Goal: Task Accomplishment & Management: Manage account settings

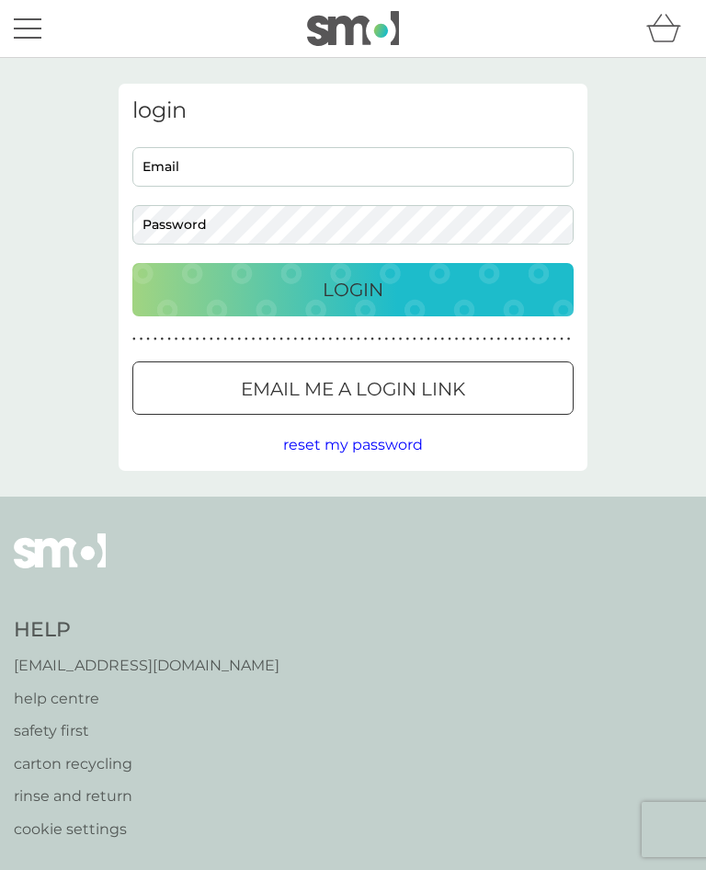
click at [237, 163] on input "Email" at bounding box center [353, 167] width 442 height 40
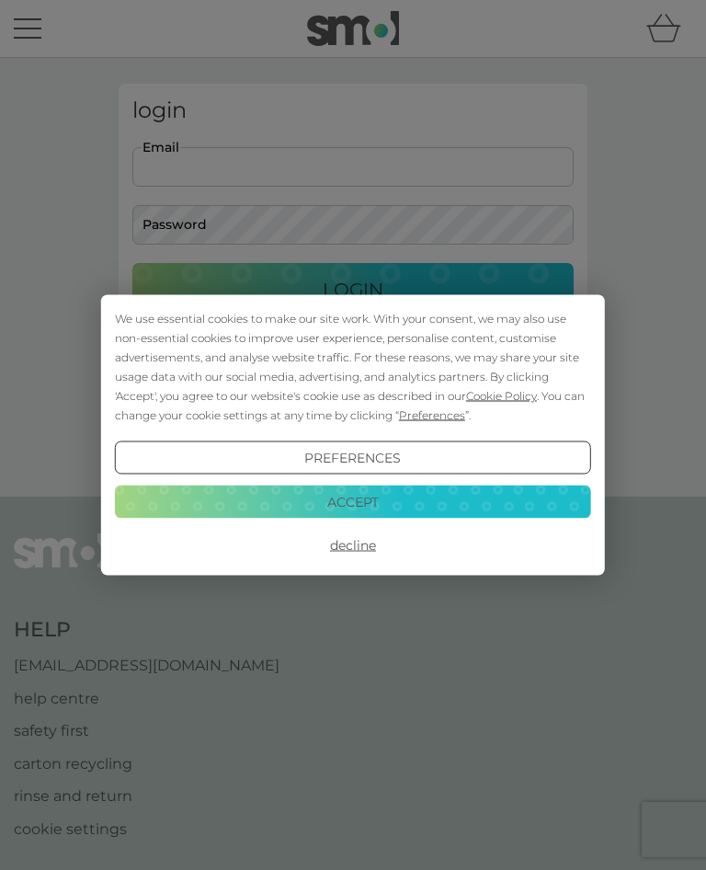
type input "[EMAIL_ADDRESS][DOMAIN_NAME]"
click at [353, 289] on button "Login" at bounding box center [353, 289] width 442 height 53
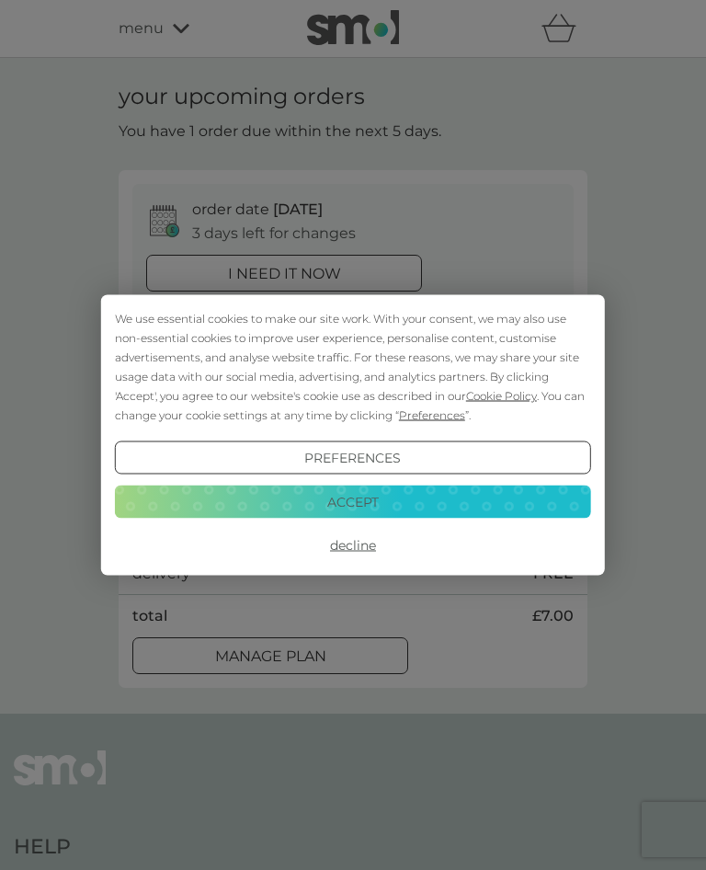
click at [393, 489] on button "Accept" at bounding box center [353, 501] width 477 height 33
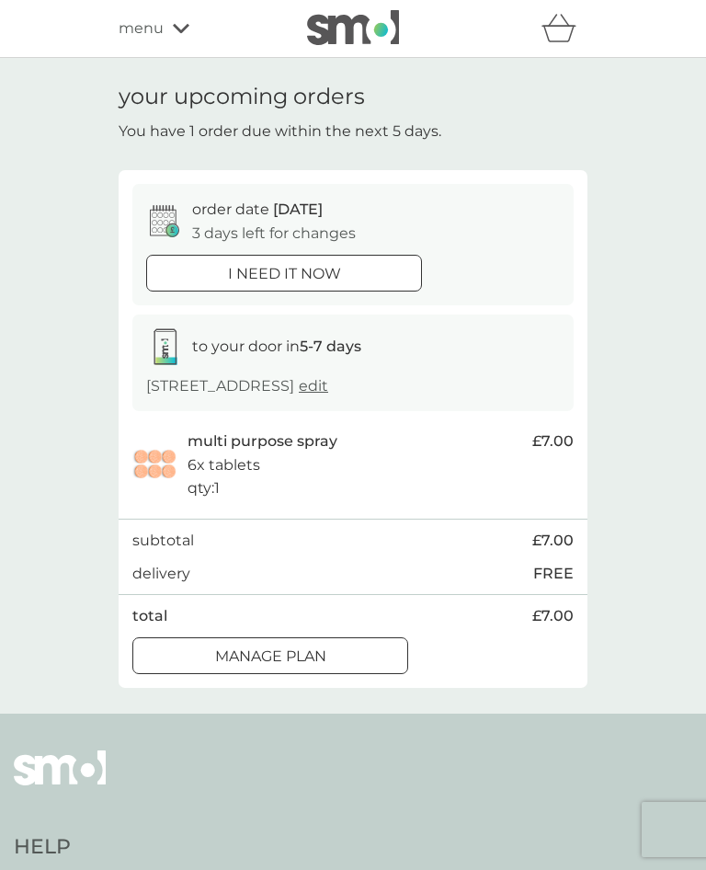
click at [291, 647] on div at bounding box center [270, 656] width 66 height 19
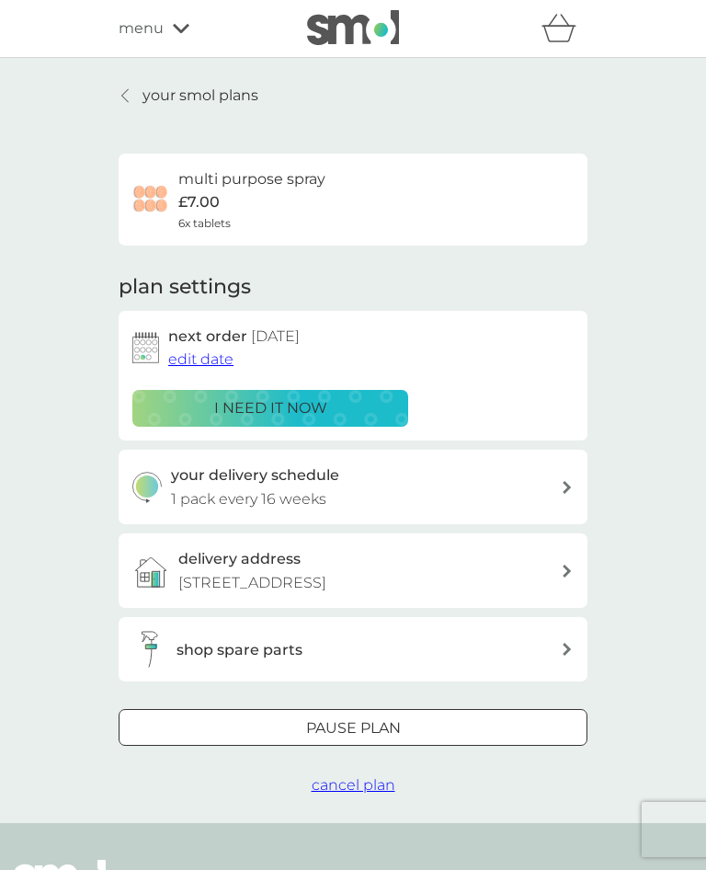
click at [351, 726] on div at bounding box center [352, 727] width 3 height 3
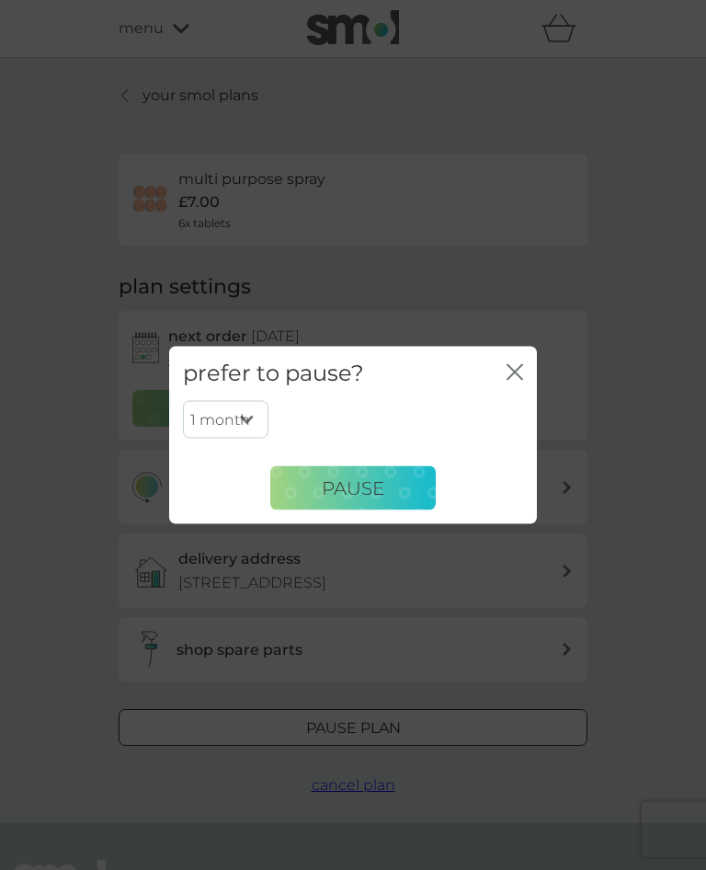
click at [243, 422] on select "1 month 2 months 3 months 4 months 5 months 6 months" at bounding box center [226, 419] width 86 height 39
select select "3"
click at [361, 477] on span "Pause" at bounding box center [353, 488] width 63 height 22
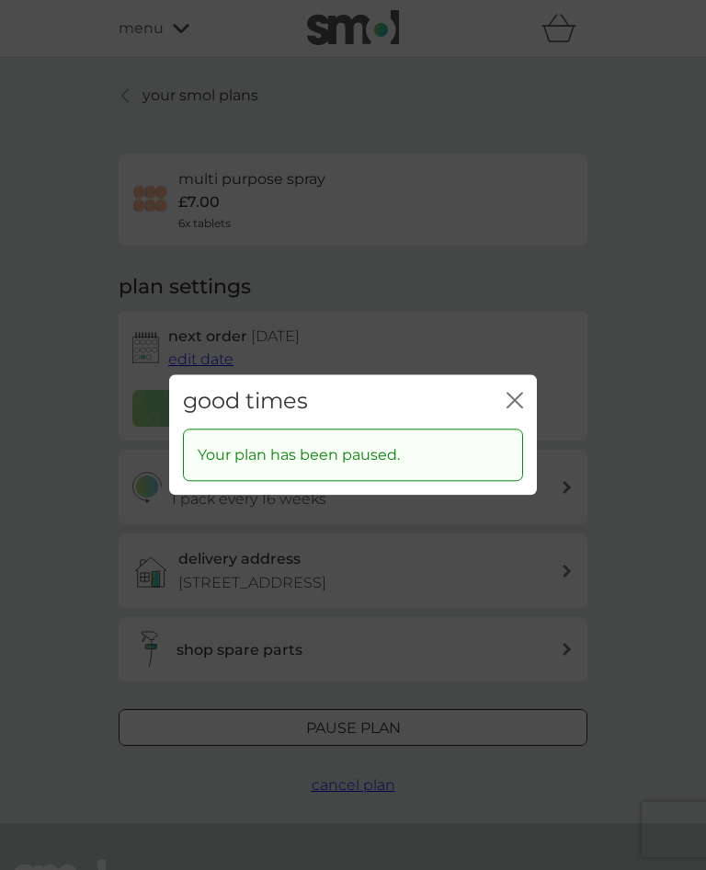
click at [517, 398] on icon "close" at bounding box center [518, 400] width 7 height 15
